Goal: Download file/media

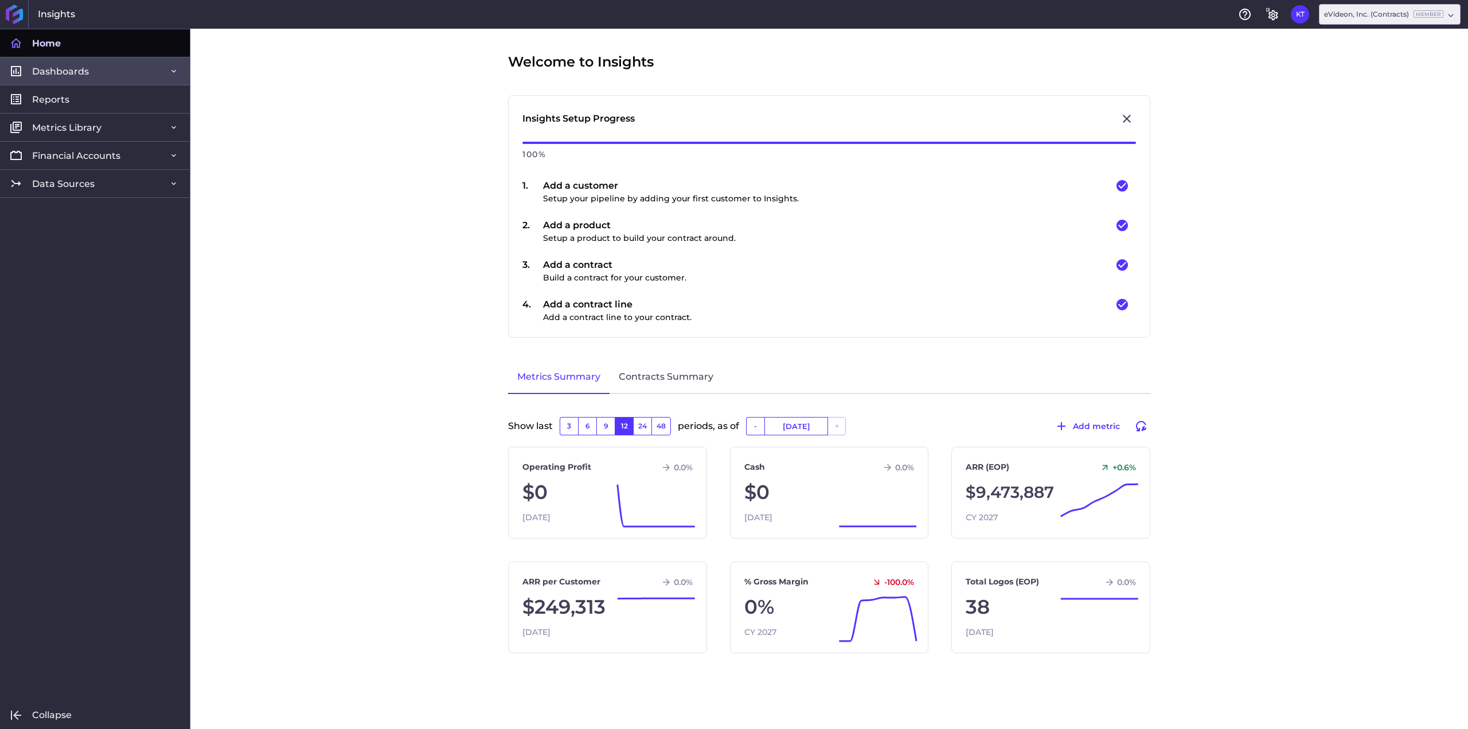
click at [169, 76] on div at bounding box center [174, 71] width 14 height 14
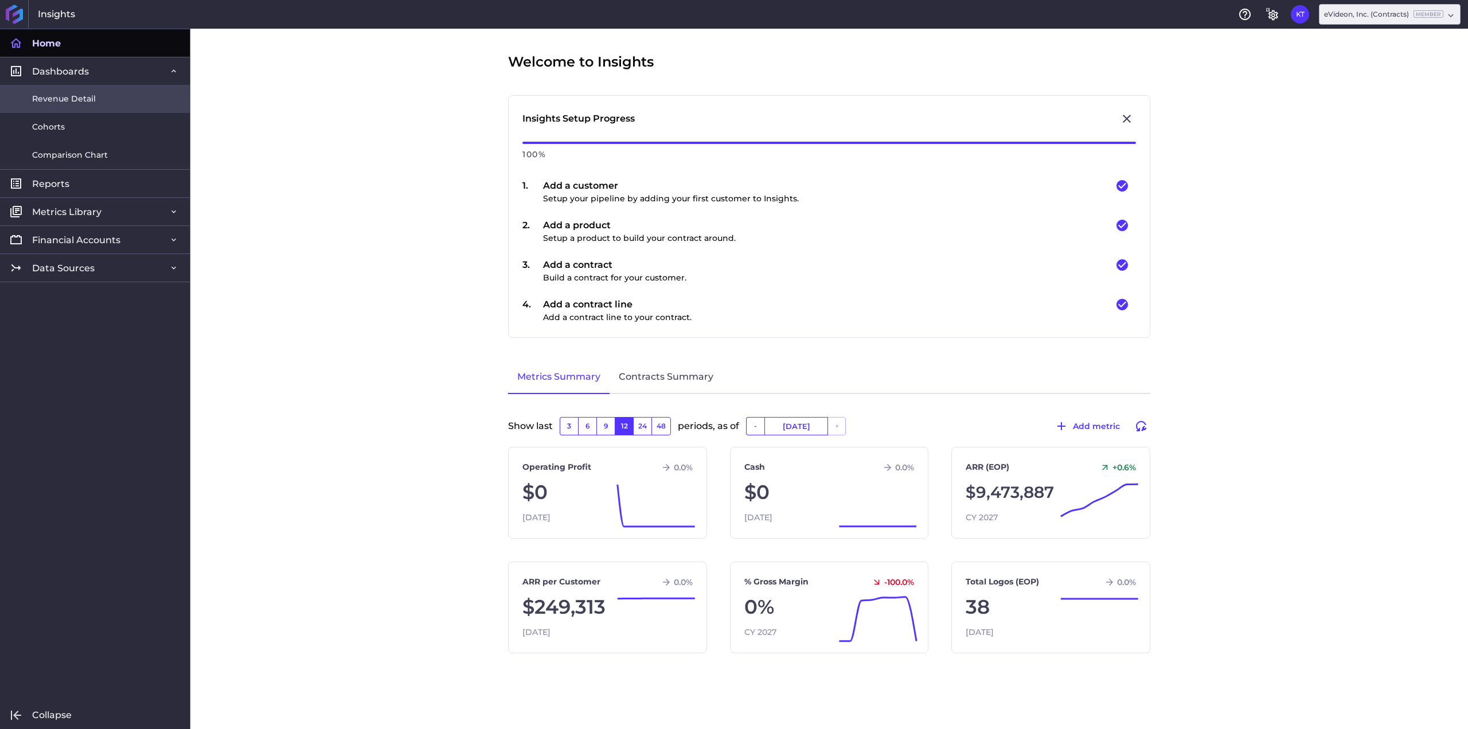
click at [155, 104] on link "Revenue Detail" at bounding box center [95, 99] width 190 height 28
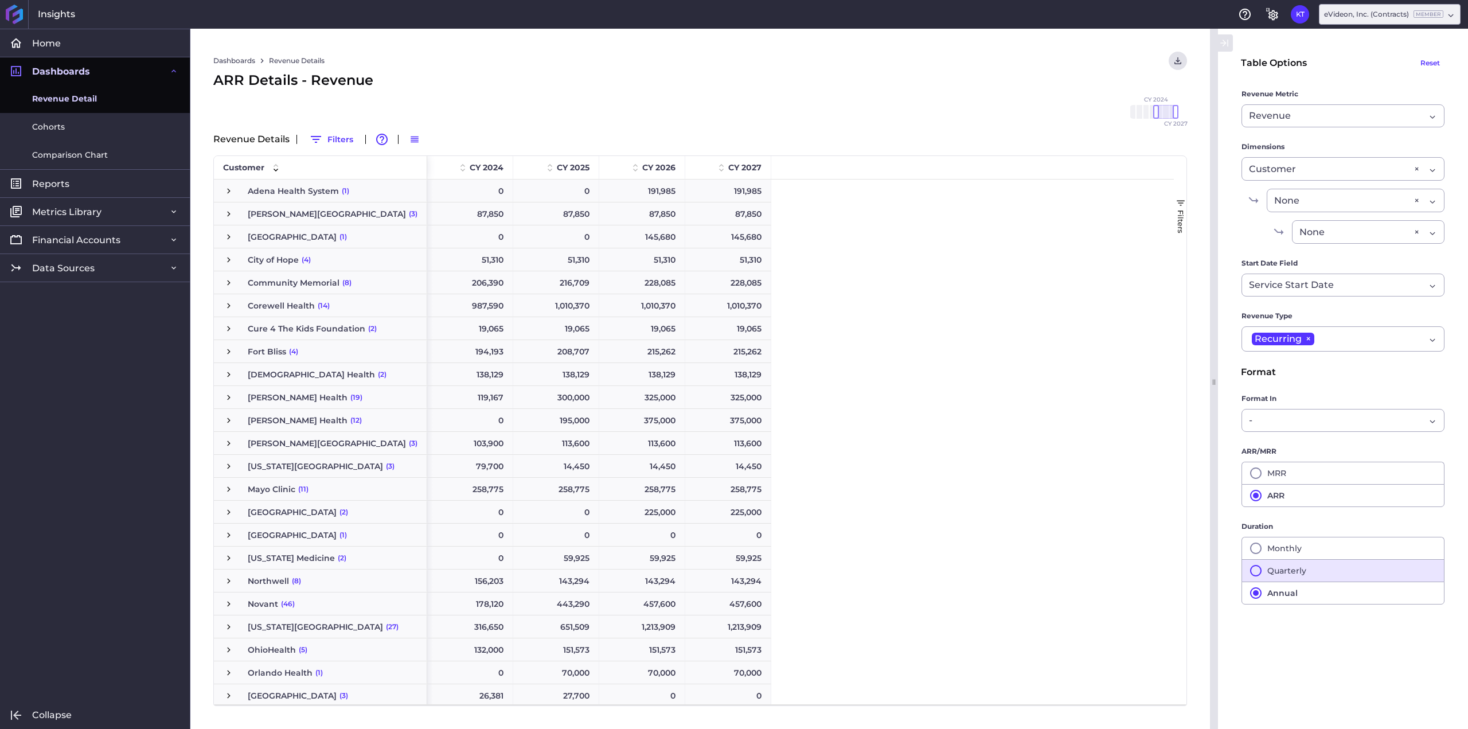
click at [1311, 568] on button "Quarterly" at bounding box center [1343, 570] width 203 height 22
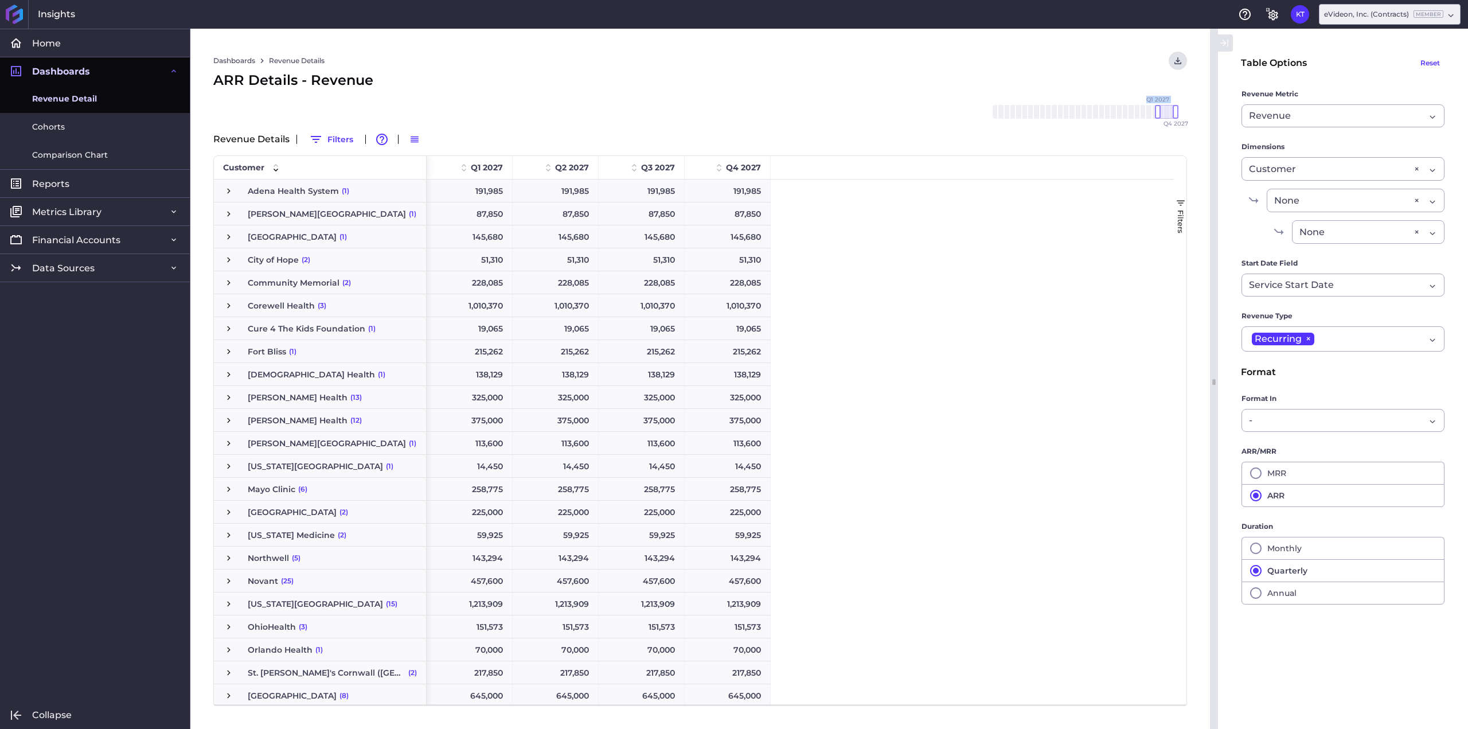
drag, startPoint x: 1155, startPoint y: 106, endPoint x: 1109, endPoint y: 111, distance: 46.2
click at [1109, 111] on div "Q1 2020 Q2 2020 Q3 2020 Q4 2020 Q1 2021 Q2 2021 Q3 2021 Q4 2021 Q1 2022 Q2 2022…" at bounding box center [1084, 112] width 184 height 14
click at [1113, 112] on div at bounding box center [1111, 112] width 6 height 14
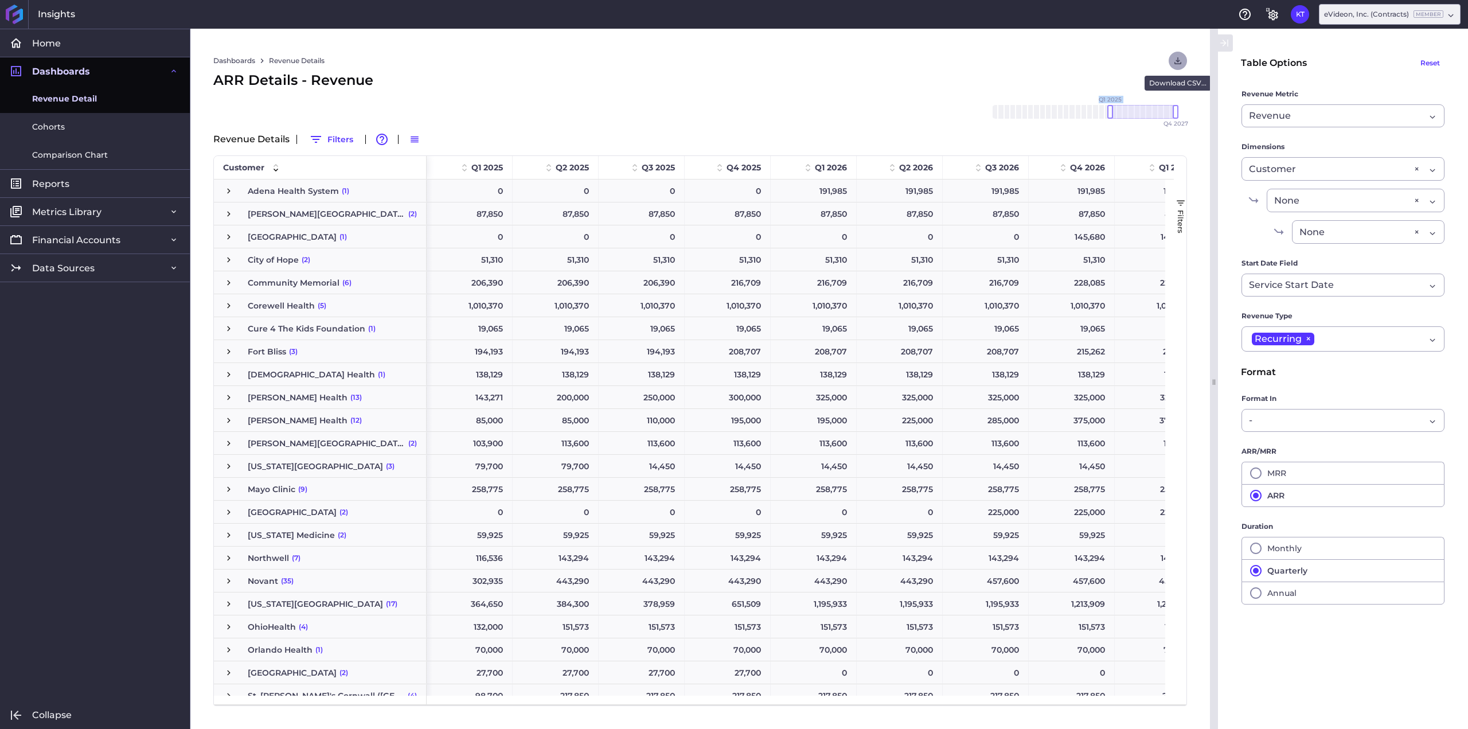
click at [1176, 54] on button "User Menu" at bounding box center [1178, 61] width 18 height 18
drag, startPoint x: 1126, startPoint y: 85, endPoint x: 1119, endPoint y: 111, distance: 27.3
click at [1119, 111] on div "Download CSV Download CSV with underlying data" at bounding box center [1099, 98] width 175 height 52
click at [1119, 111] on button "Download CSV with underlying data" at bounding box center [1099, 111] width 175 height 26
click at [1174, 61] on icon "User Menu" at bounding box center [1178, 61] width 10 height 10
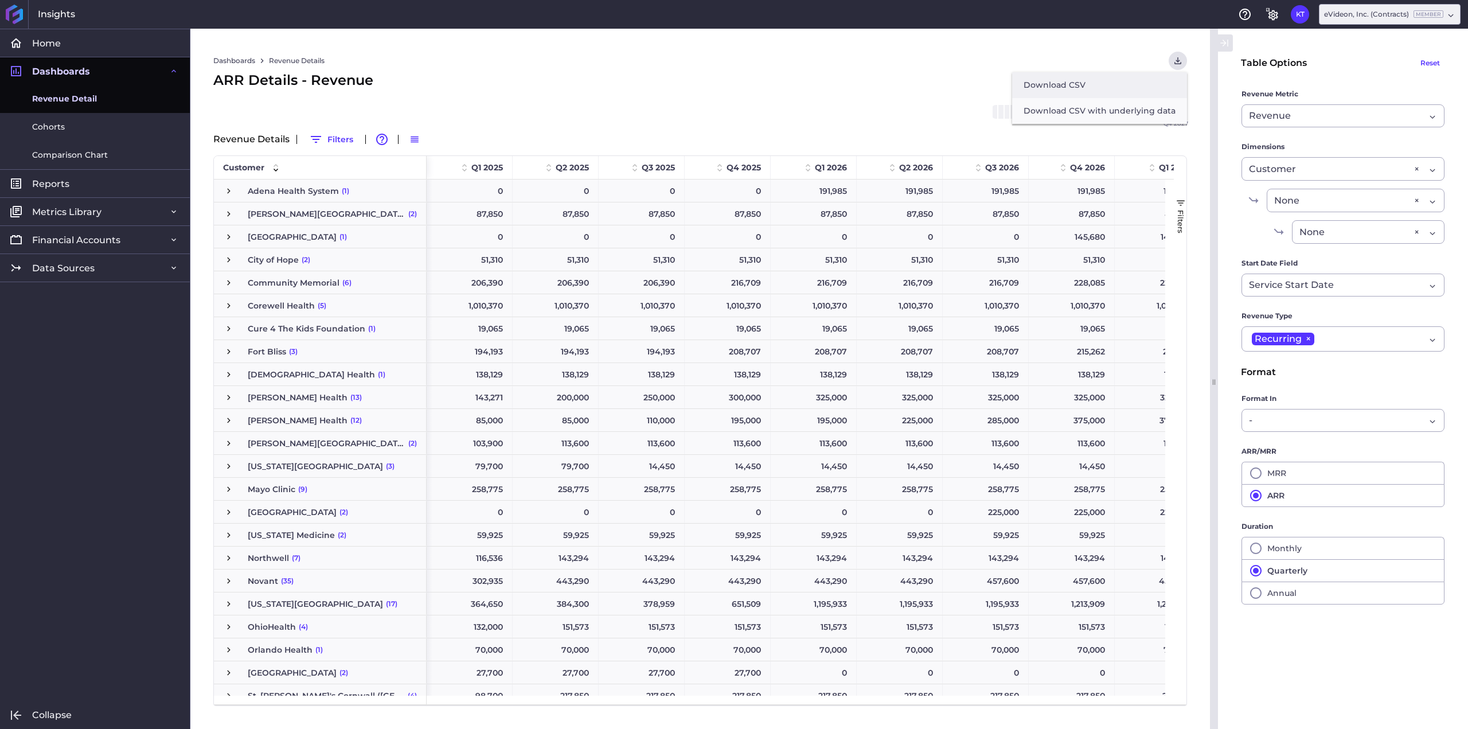
click at [1159, 81] on button "Download CSV" at bounding box center [1099, 85] width 175 height 26
